Goal: Task Accomplishment & Management: Complete application form

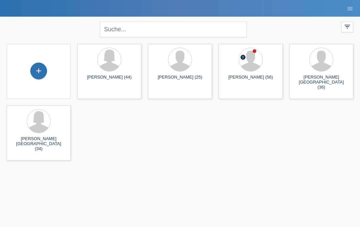
click at [44, 71] on div "+" at bounding box center [39, 70] width 16 height 11
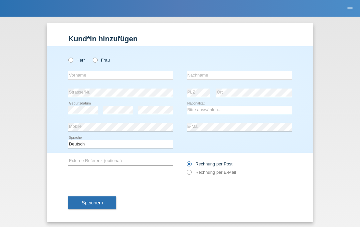
click at [67, 57] on icon at bounding box center [67, 57] width 0 height 0
click at [71, 60] on input "Herr" at bounding box center [70, 60] width 4 height 4
radio input "true"
click at [91, 79] on input "text" at bounding box center [120, 75] width 105 height 8
type input "Syla"
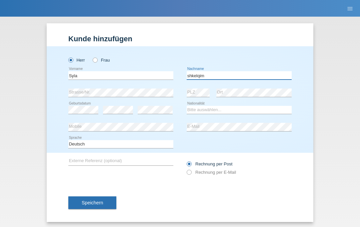
type input "shkelqim"
click at [234, 110] on select "Bitte auswählen... Schweiz Deutschland Liechtenstein Österreich ------------ Af…" at bounding box center [239, 110] width 105 height 8
click at [241, 109] on select "Bitte auswählen... Schweiz Deutschland Liechtenstein Österreich ------------ Af…" at bounding box center [239, 110] width 105 height 8
select select "XK"
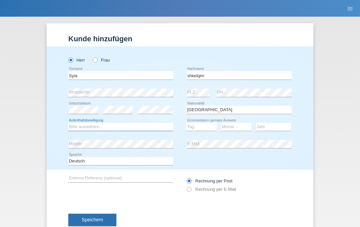
click at [149, 130] on select "Bitte auswählen... C B B - Flüchtlingsstatus Andere" at bounding box center [120, 127] width 105 height 8
select select "C"
click at [199, 128] on select "Tag 01 02 03 04 05 06 07 08 09 10 11" at bounding box center [202, 127] width 30 height 8
select select "05"
click at [240, 130] on select "Monat 01 02 03 04 05 06 07 08 09 10 11" at bounding box center [236, 127] width 30 height 8
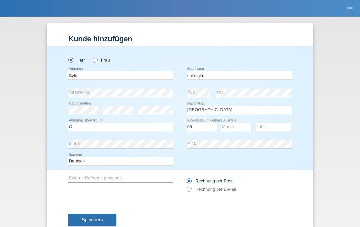
click at [240, 126] on select "Monat 01 02 03 04 05 06 07 08 09 10 11" at bounding box center [236, 127] width 30 height 8
select select "03"
click at [276, 127] on select "Jahr 2025 2024 2023 2022 2021 2020 2019 2018 2017 2016 2015 2014 2013 2012 2011…" at bounding box center [273, 127] width 35 height 8
click at [276, 130] on select "Jahr 2025 2024 2023 2022 2021 2020 2019 2018 2017 2016 2015 2014 2013 2012 2011…" at bounding box center [273, 127] width 35 height 8
select select "2015"
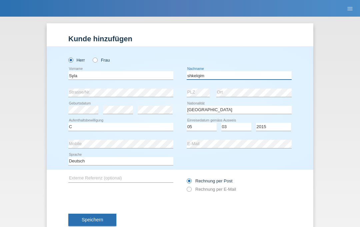
click at [202, 76] on input "shkelqim" at bounding box center [239, 75] width 105 height 8
type input "Shkelqim"
click at [186, 186] on icon at bounding box center [186, 186] width 0 height 0
click at [191, 193] on input "Rechnung per E-Mail" at bounding box center [189, 191] width 4 height 8
radio input "true"
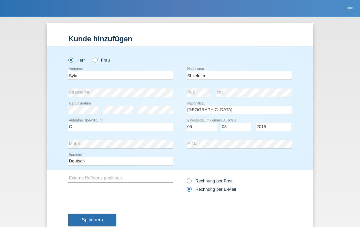
click at [99, 223] on span "Speichern" at bounding box center [92, 219] width 21 height 5
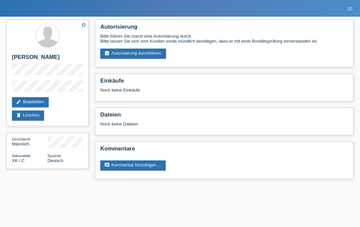
click at [158, 55] on link "assignment_turned_in Autorisierung durchführen" at bounding box center [133, 54] width 66 height 10
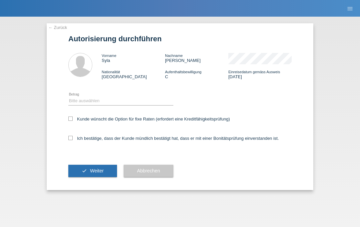
click at [142, 118] on label "Kunde wünscht die Option für fixe Raten (erfordert eine Kreditfähigkeitsprüfung)" at bounding box center [149, 119] width 162 height 5
click at [73, 118] on input "Kunde wünscht die Option für fixe Raten (erfordert eine Kreditfähigkeitsprüfung)" at bounding box center [70, 119] width 4 height 4
checkbox input "true"
click at [139, 141] on label "Ich bestätige, dass der Kunde mündlich bestätigt hat, dass er mit einer Bonität…" at bounding box center [173, 138] width 211 height 5
click at [73, 140] on input "Ich bestätige, dass der Kunde mündlich bestätigt hat, dass er mit einer Bonität…" at bounding box center [70, 138] width 4 height 4
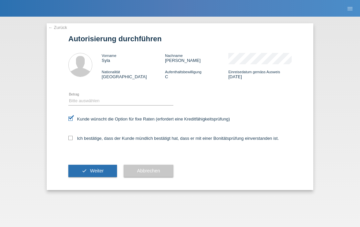
checkbox input "true"
click at [127, 101] on select "Bitte auswählen CHF 1.00 - CHF 499.00 CHF 500.00 - CHF 1'999.00 CHF 2'000.00 - …" at bounding box center [120, 101] width 105 height 8
select select "2"
click at [94, 170] on button "check Weiter" at bounding box center [92, 171] width 49 height 13
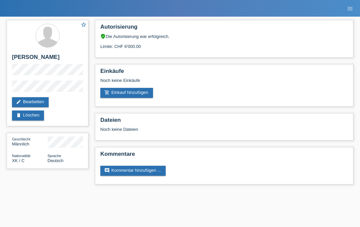
click at [346, 7] on link "menu" at bounding box center [349, 8] width 13 height 4
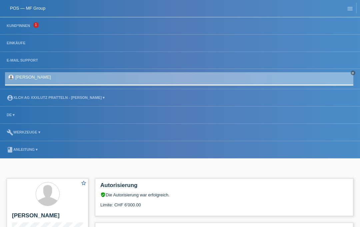
click at [28, 148] on link "book Anleitung ▾" at bounding box center [22, 150] width 38 height 4
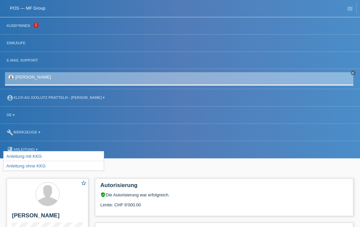
click at [89, 98] on link "account_circle XLCH AG XXXLutz Pratteln - Simon Daser ▾" at bounding box center [55, 98] width 105 height 4
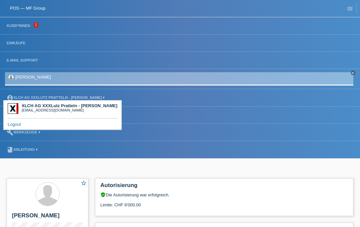
click at [83, 96] on link "account_circle XLCH AG XXXLutz Pratteln - Simon Daser ▾" at bounding box center [55, 98] width 105 height 4
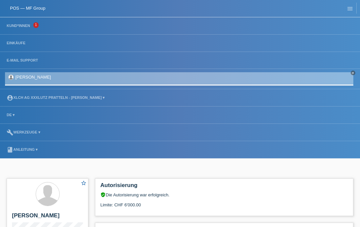
click at [18, 40] on li "Einkäufe" at bounding box center [180, 43] width 360 height 17
click at [16, 44] on link "Einkäufe" at bounding box center [15, 43] width 25 height 4
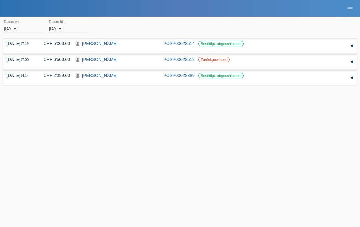
click at [100, 58] on link "Richard Andre Provenzano" at bounding box center [100, 59] width 36 height 5
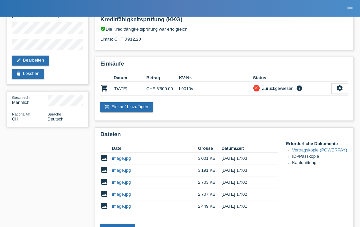
scroll to position [43, 0]
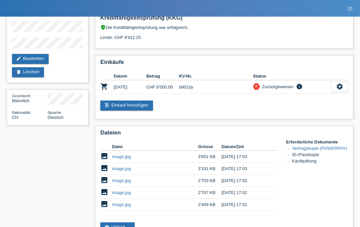
click at [301, 87] on icon "info" at bounding box center [299, 86] width 8 height 7
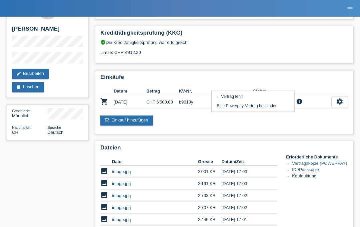
scroll to position [0, 0]
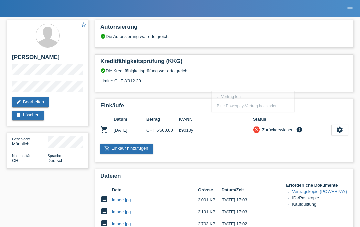
click at [323, 73] on div "verified_user Die Kreditfähigkeitsprüfung war erfolgreich. Limite: CHF 8'912.20" at bounding box center [224, 78] width 248 height 20
click at [349, 5] on icon "menu" at bounding box center [350, 8] width 7 height 7
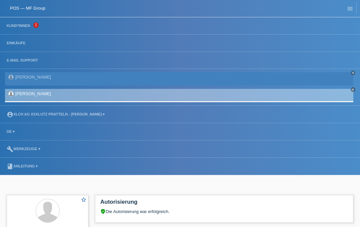
click at [12, 18] on li "Kund*innen 1" at bounding box center [180, 25] width 360 height 17
click at [14, 26] on link "Kund*innen" at bounding box center [18, 26] width 30 height 4
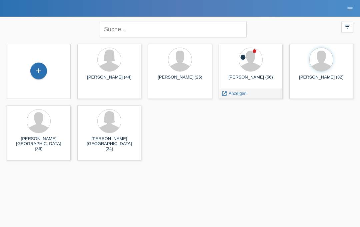
click at [257, 71] on div at bounding box center [250, 60] width 53 height 25
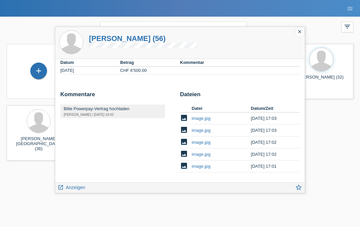
scroll to position [74, 0]
click at [209, 119] on link "image.jpg" at bounding box center [201, 118] width 19 height 5
click at [207, 129] on link "image.jpg" at bounding box center [201, 130] width 19 height 5
click at [204, 142] on link "image.jpg" at bounding box center [201, 142] width 19 height 5
click at [203, 152] on link "image.jpg" at bounding box center [201, 154] width 19 height 5
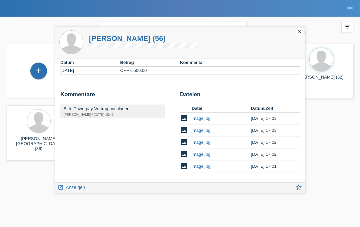
click at [206, 166] on link "image.jpg" at bounding box center [201, 166] width 19 height 5
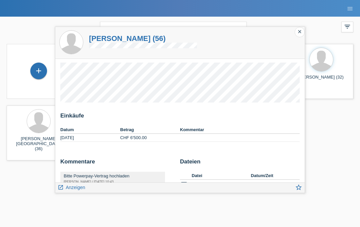
scroll to position [0, 0]
click at [300, 32] on icon "close" at bounding box center [299, 31] width 5 height 5
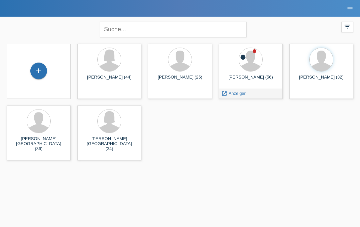
click at [236, 94] on span "Anzeigen" at bounding box center [238, 93] width 18 height 5
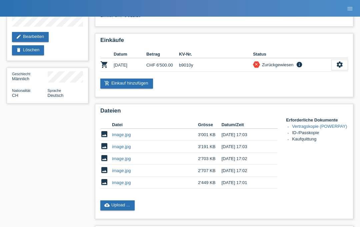
scroll to position [66, 0]
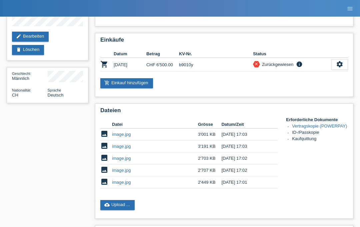
click at [116, 173] on link "image.jpg" at bounding box center [121, 170] width 19 height 5
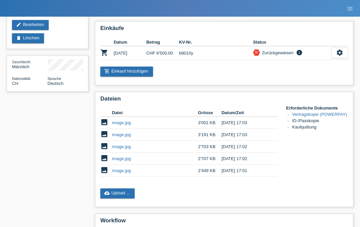
click at [113, 117] on th "Datei" at bounding box center [155, 113] width 86 height 8
click at [116, 137] on link "image.jpg" at bounding box center [121, 134] width 19 height 5
click at [124, 149] on link "image.jpg" at bounding box center [121, 146] width 19 height 5
click at [115, 173] on link "image.jpg" at bounding box center [121, 170] width 19 height 5
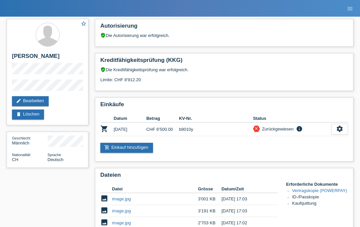
scroll to position [0, 0]
